Goal: Task Accomplishment & Management: Manage account settings

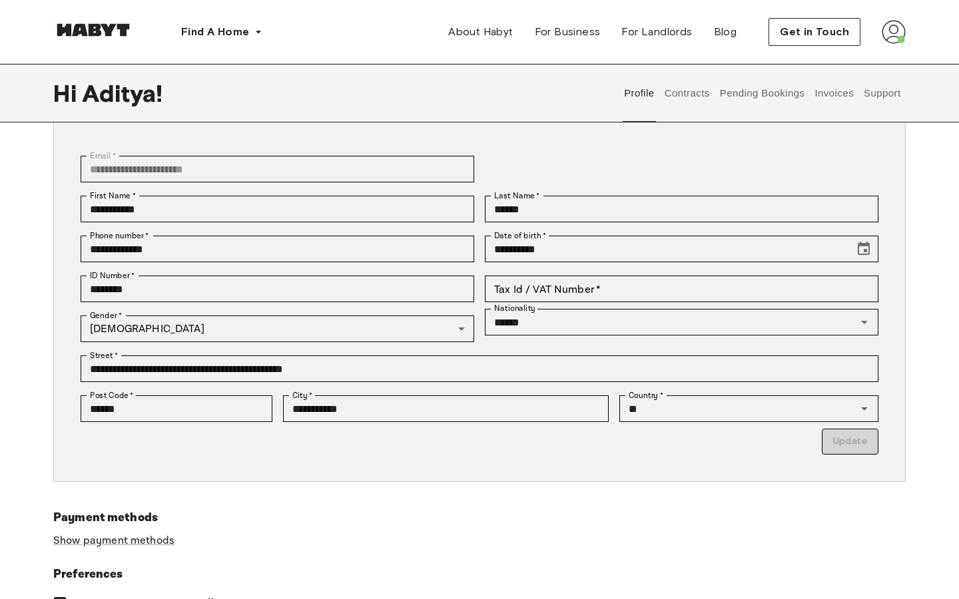
scroll to position [42, 0]
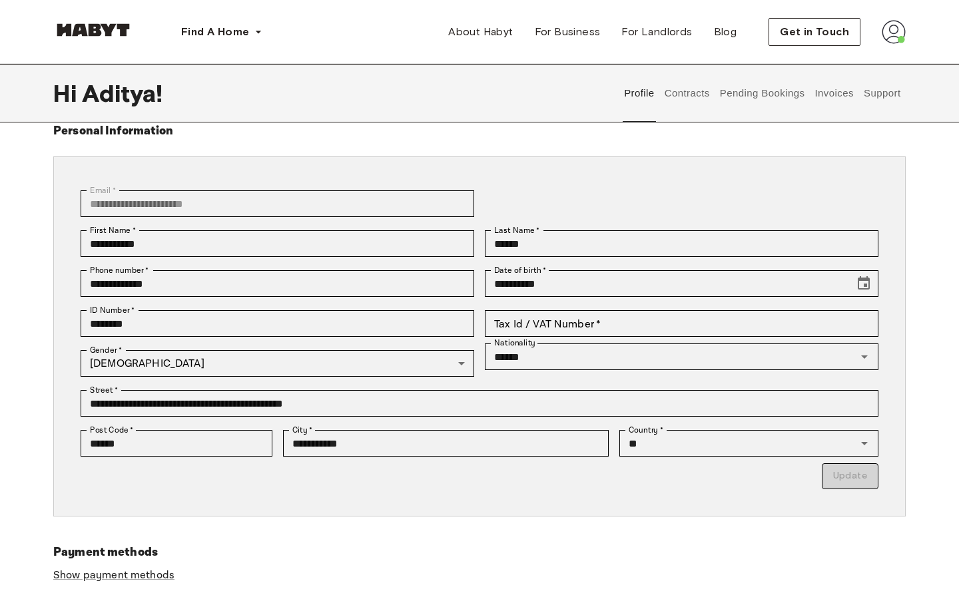
click at [821, 93] on button "Invoices" at bounding box center [834, 93] width 42 height 59
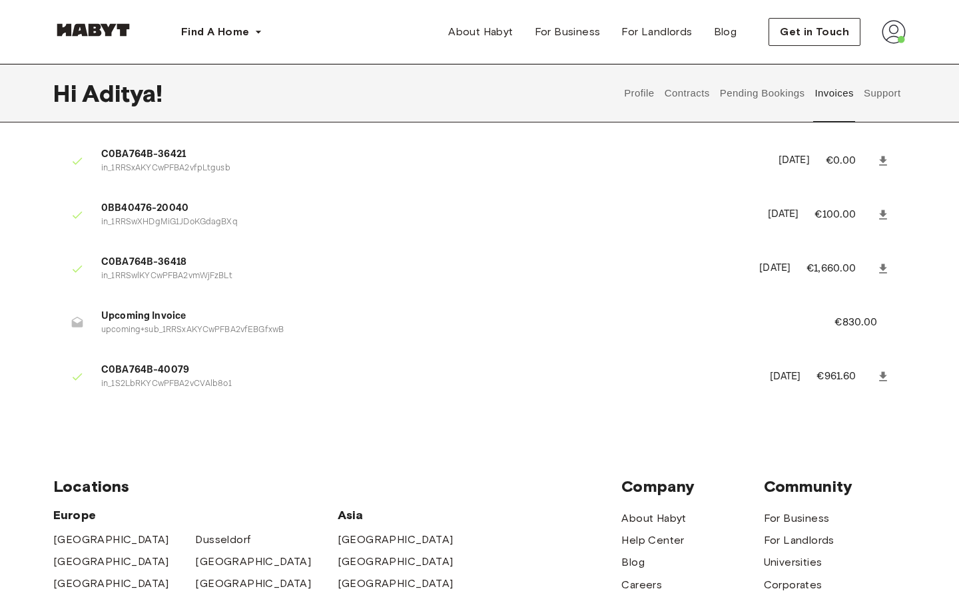
click at [644, 93] on button "Profile" at bounding box center [640, 93] width 34 height 59
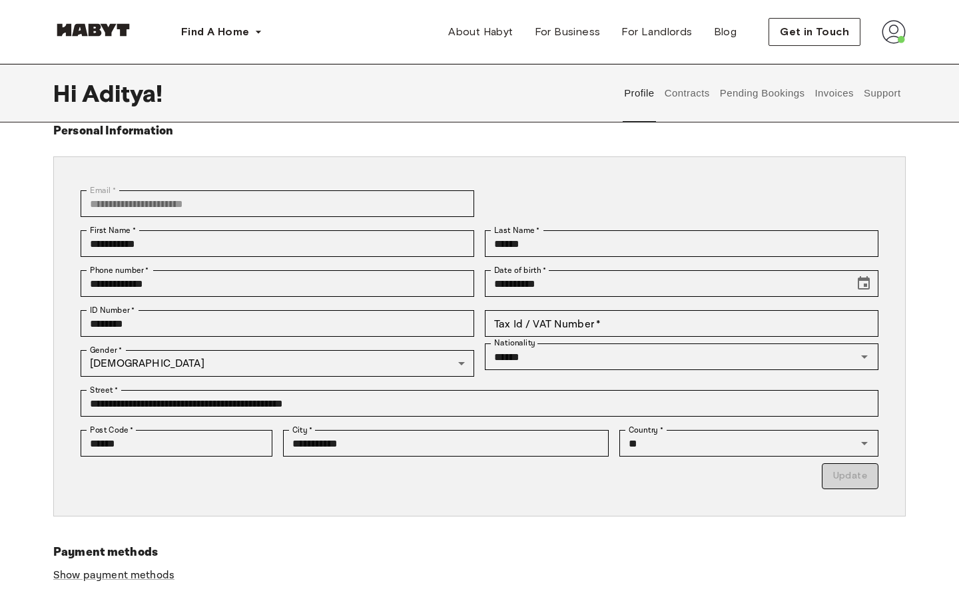
click at [879, 93] on button "Support" at bounding box center [882, 93] width 41 height 59
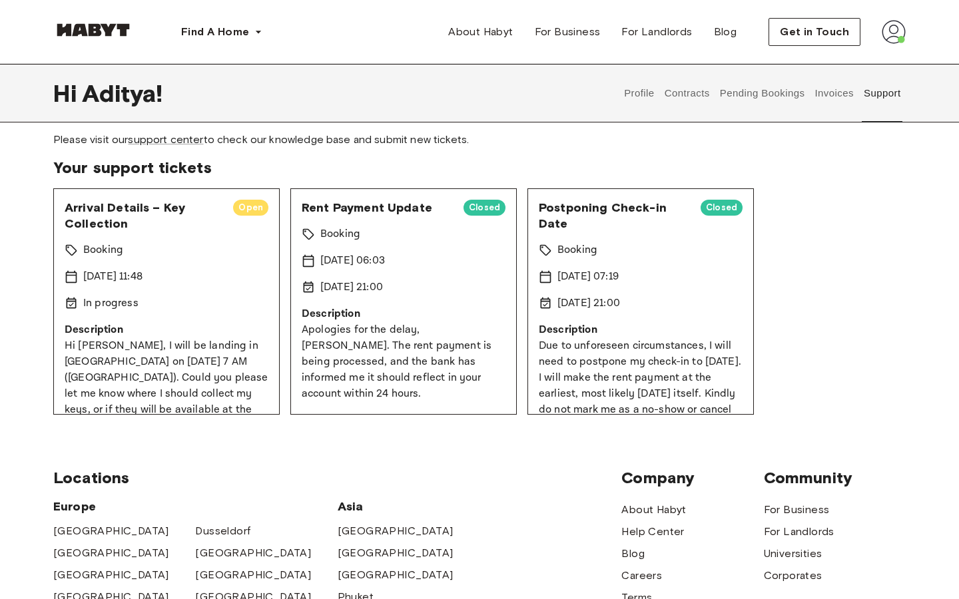
click at [164, 354] on p "Hi [PERSON_NAME], I will be landing in [GEOGRAPHIC_DATA] on [DATE] 7 AM ([GEOGR…" at bounding box center [167, 418] width 204 height 160
click at [127, 287] on div "Arrival Details – Key Collection Open Booking [DATE] 11:48 In progress Descript…" at bounding box center [166, 301] width 226 height 226
click at [256, 205] on span "Open" at bounding box center [250, 207] width 35 height 13
click at [122, 218] on span "Arrival Details – Key Collection" at bounding box center [144, 216] width 158 height 32
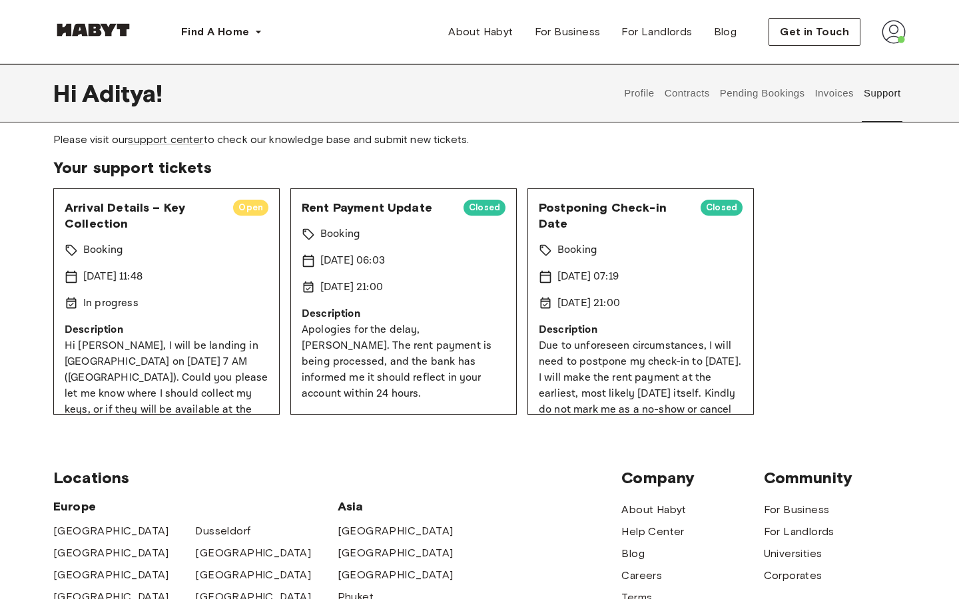
click at [122, 218] on span "Arrival Details – Key Collection" at bounding box center [144, 216] width 158 height 32
click at [119, 218] on span "Arrival Details – Key Collection" at bounding box center [144, 216] width 158 height 32
click at [410, 325] on p "Apologies for the delay, [PERSON_NAME]. The rent payment is being processed, an…" at bounding box center [404, 362] width 204 height 80
click at [694, 93] on button "Contracts" at bounding box center [687, 93] width 49 height 59
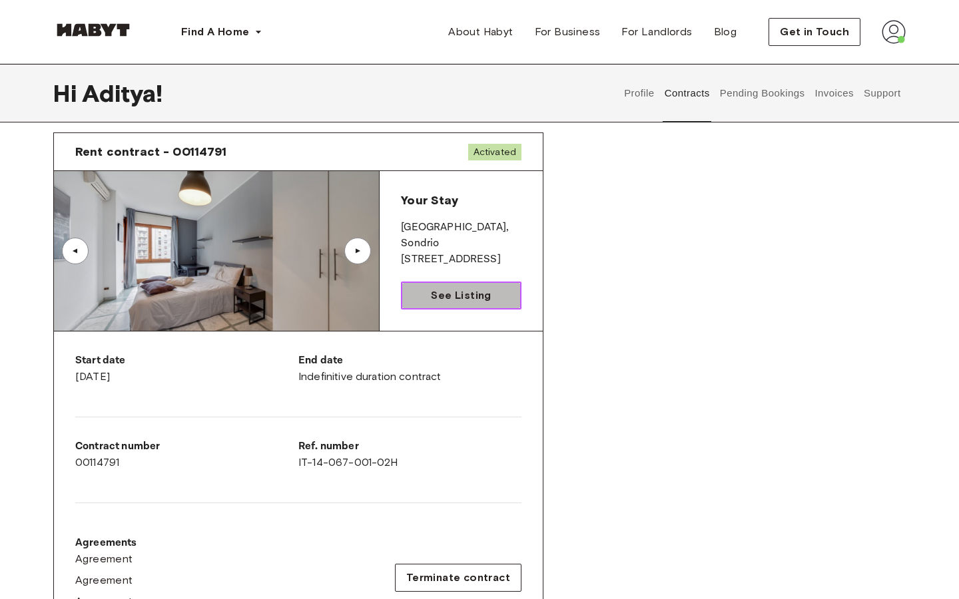
click at [421, 294] on link "See Listing" at bounding box center [461, 296] width 121 height 28
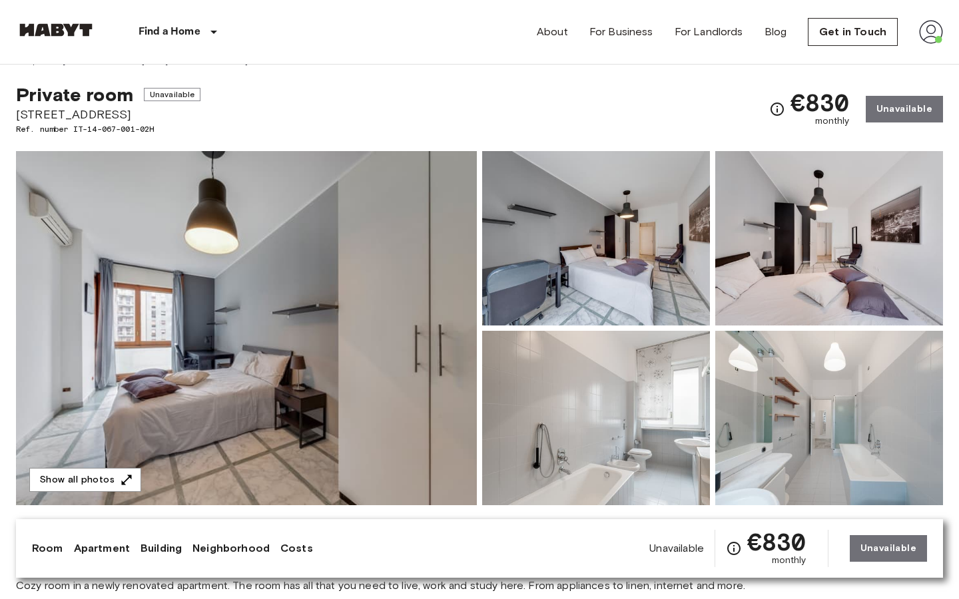
scroll to position [15, 0]
